Goal: Information Seeking & Learning: Compare options

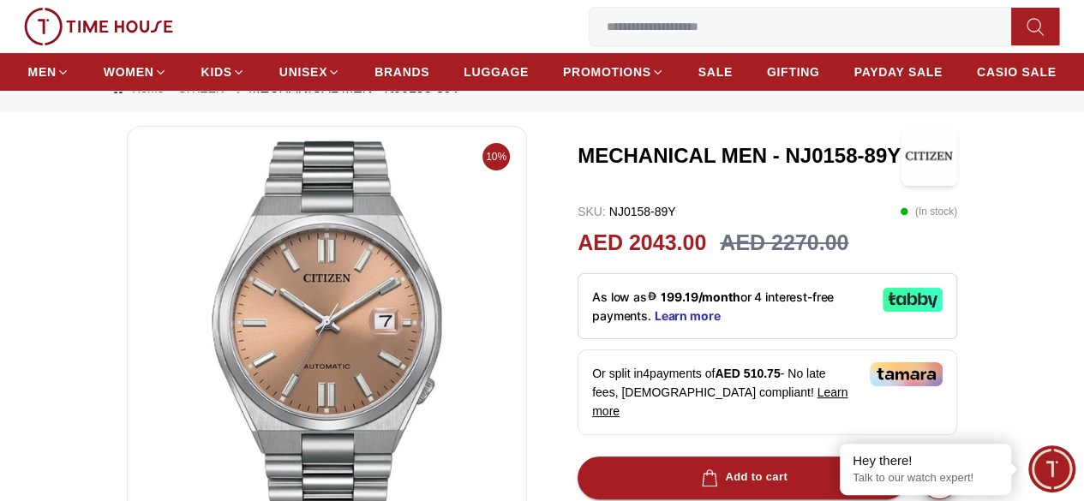
scroll to position [86, 0]
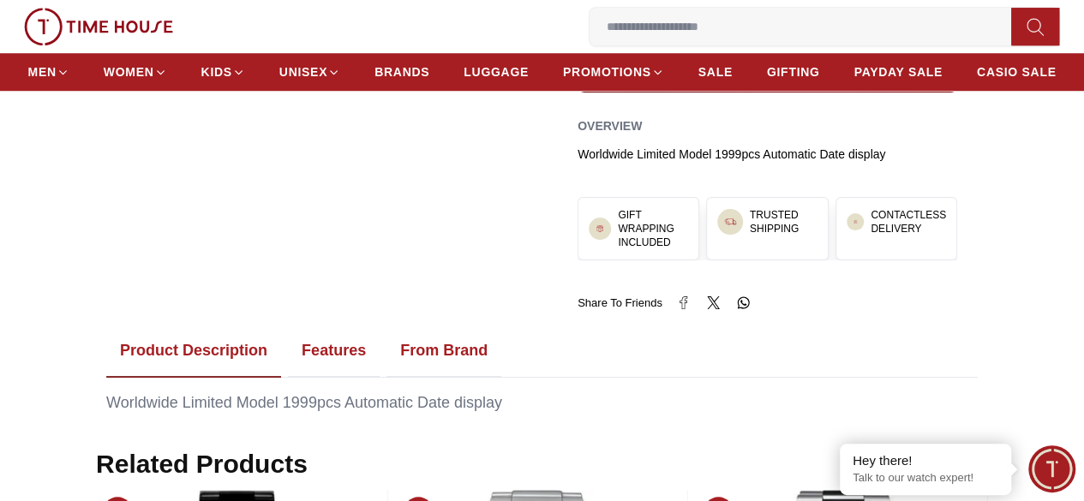
scroll to position [686, 0]
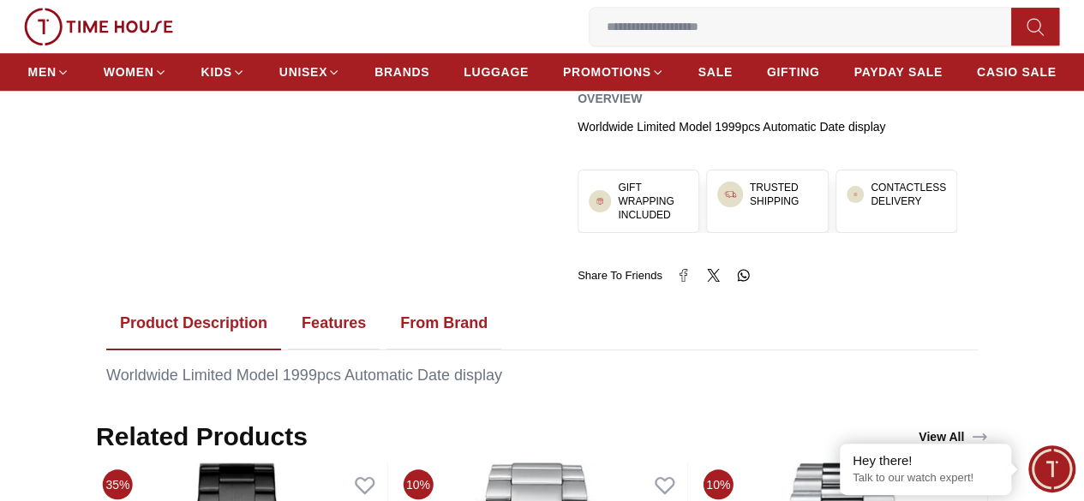
click at [345, 315] on button "Features" at bounding box center [334, 323] width 92 height 53
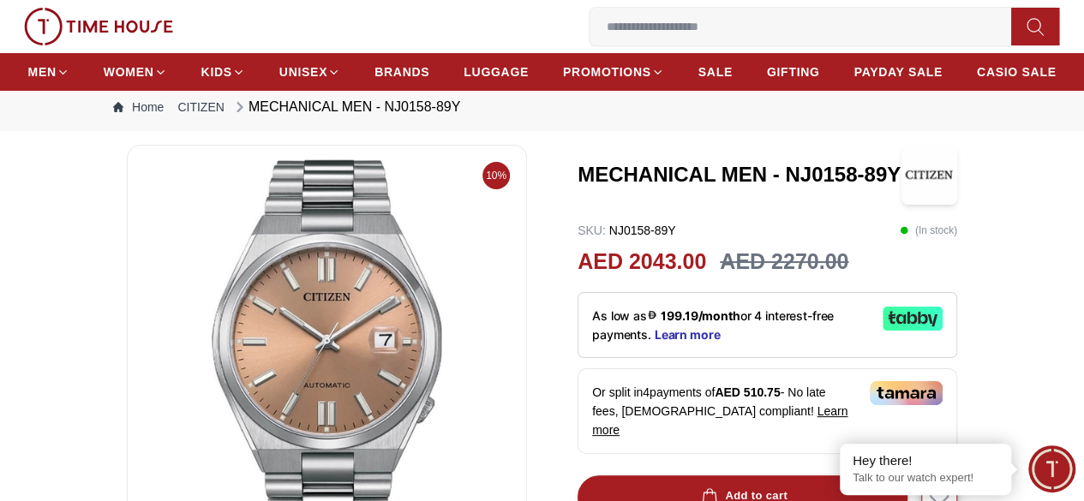
scroll to position [0, 0]
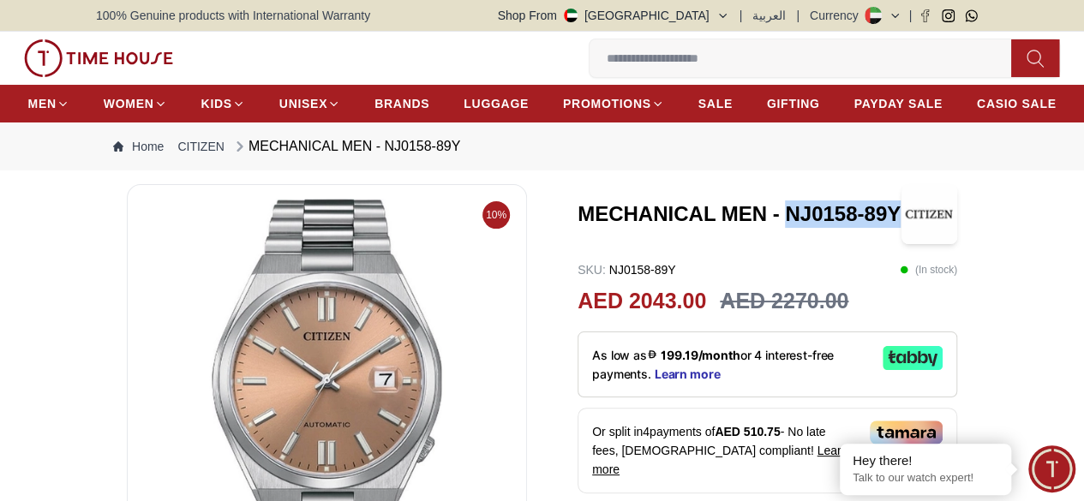
drag, startPoint x: 771, startPoint y: 236, endPoint x: 880, endPoint y: 235, distance: 108.8
click at [880, 228] on h3 "MECHANICAL MEN - NJ0158-89Y" at bounding box center [740, 214] width 324 height 27
copy h3 "NJ0158-89Y"
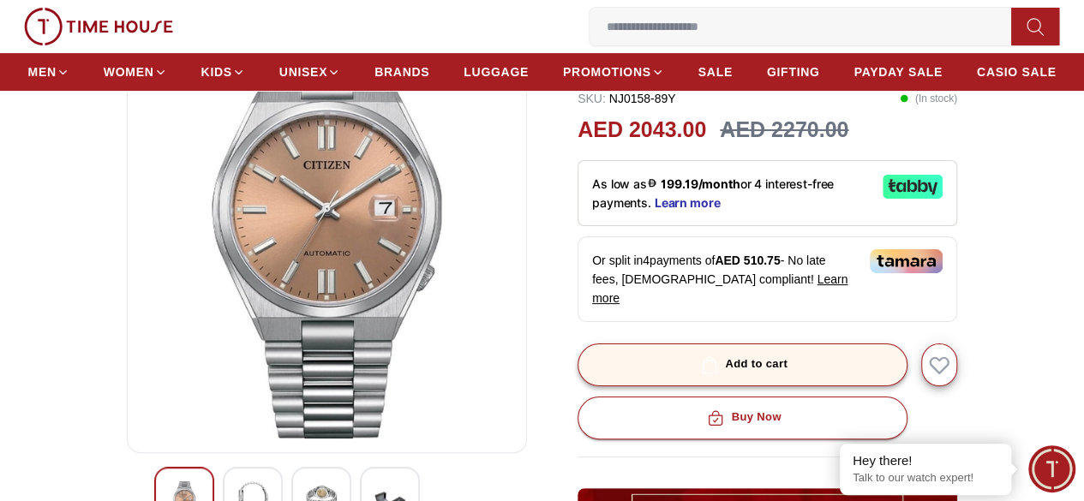
scroll to position [343, 0]
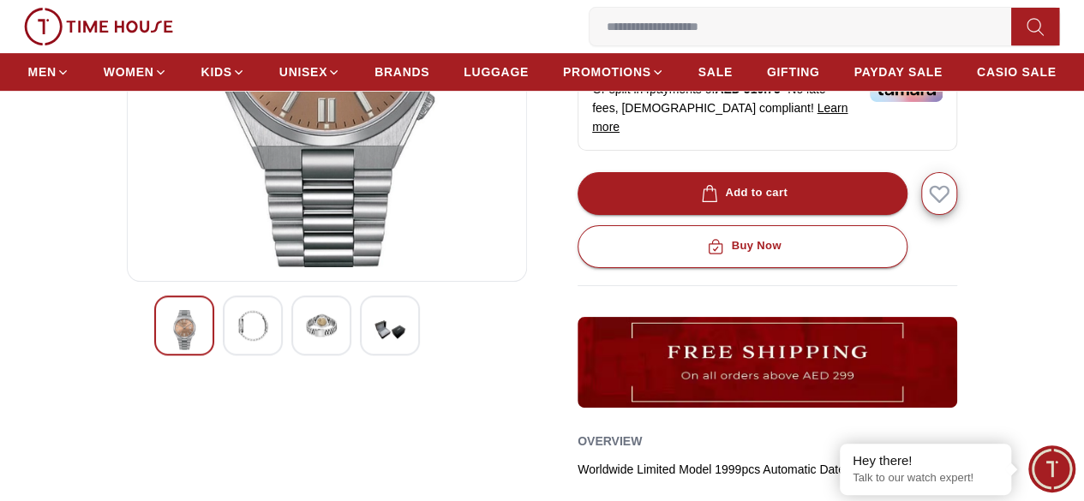
click at [387, 344] on div at bounding box center [390, 326] width 60 height 60
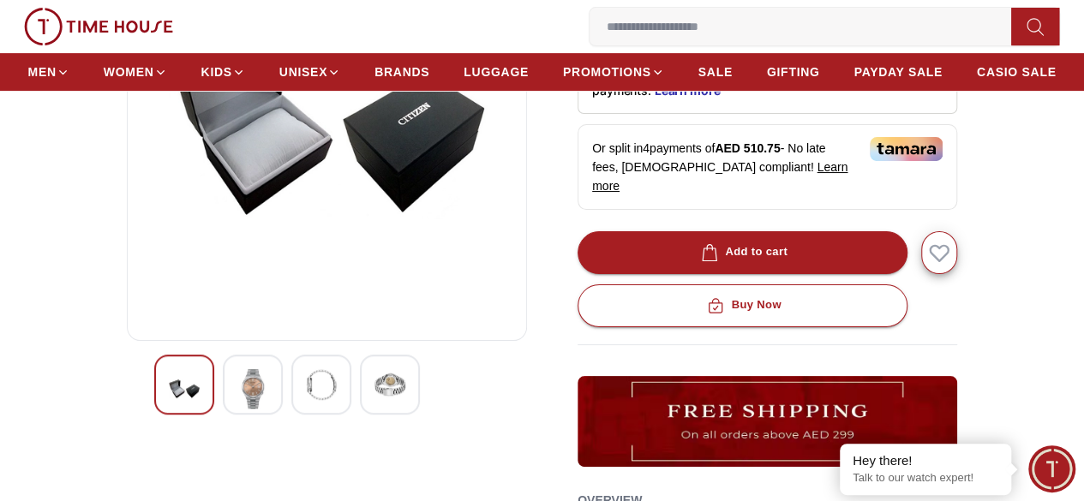
scroll to position [257, 0]
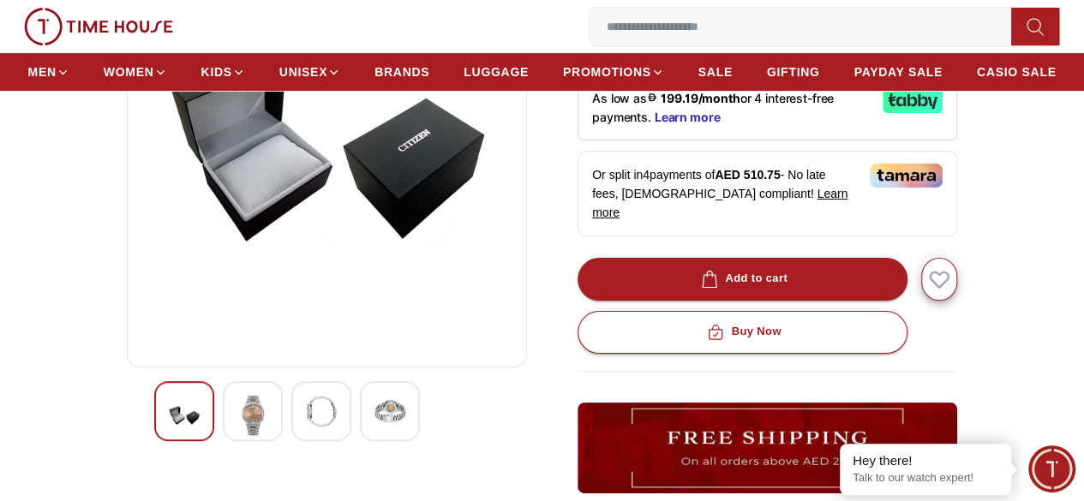
click at [169, 435] on img at bounding box center [184, 415] width 31 height 39
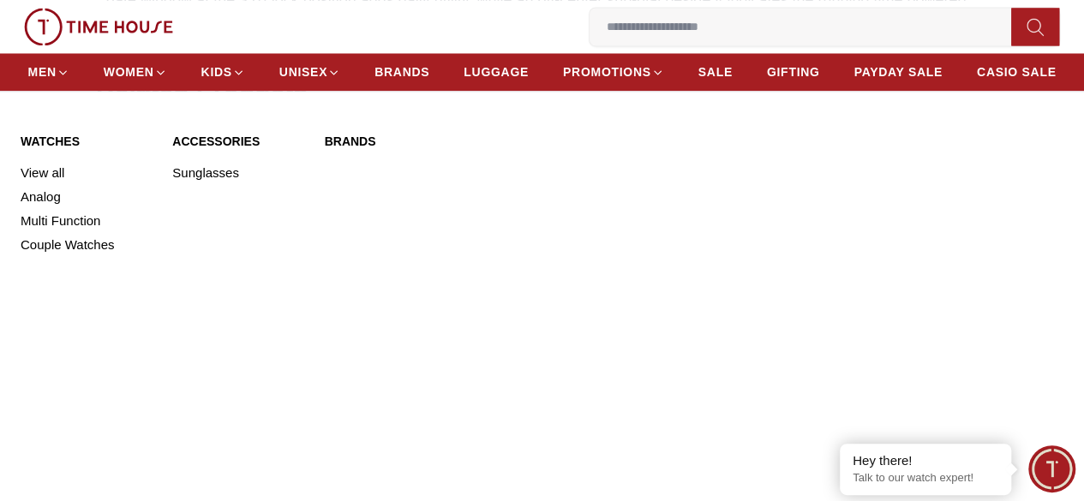
scroll to position [1371, 0]
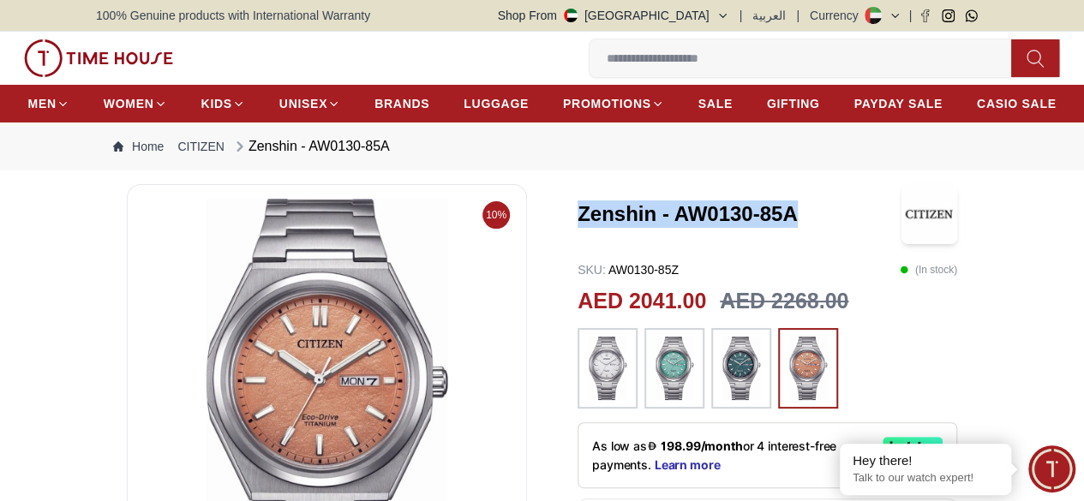
drag, startPoint x: 564, startPoint y: 232, endPoint x: 797, endPoint y: 240, distance: 233.2
click at [797, 228] on h3 "Zenshin - AW0130-85A" at bounding box center [740, 214] width 324 height 27
copy h3 "Zenshin - AW0130-85A"
